Goal: Navigation & Orientation: Find specific page/section

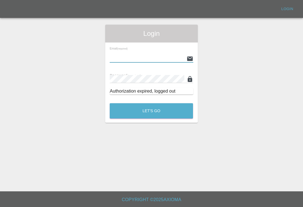
scroll to position [9, 0]
click at [167, 55] on input "text" at bounding box center [147, 59] width 74 height 8
type input "[EMAIL_ADDRESS][DOMAIN_NAME]"
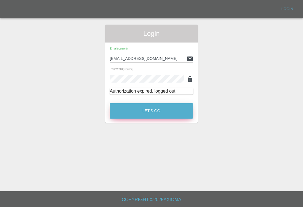
click at [169, 104] on button "Let's Go" at bounding box center [151, 110] width 83 height 15
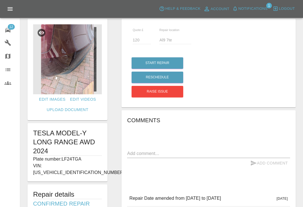
click at [11, 34] on link "12 Repair home" at bounding box center [10, 29] width 20 height 13
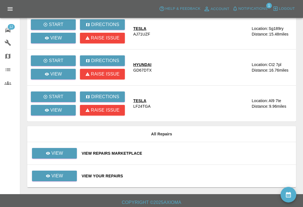
scroll to position [123, 0]
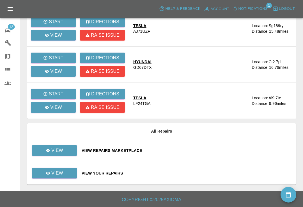
click at [198, 153] on div "View Repairs Marketplace" at bounding box center [187, 151] width 210 height 6
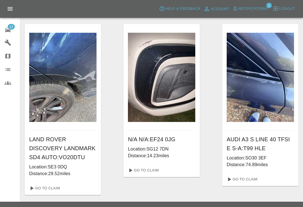
scroll to position [556, 0]
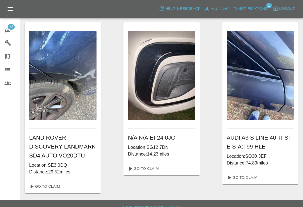
click at [10, 30] on icon at bounding box center [7, 30] width 5 height 4
click at [10, 30] on icon at bounding box center [7, 30] width 7 height 7
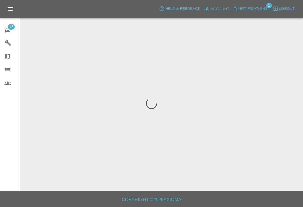
scroll to position [9, 0]
